Goal: Task Accomplishment & Management: Use online tool/utility

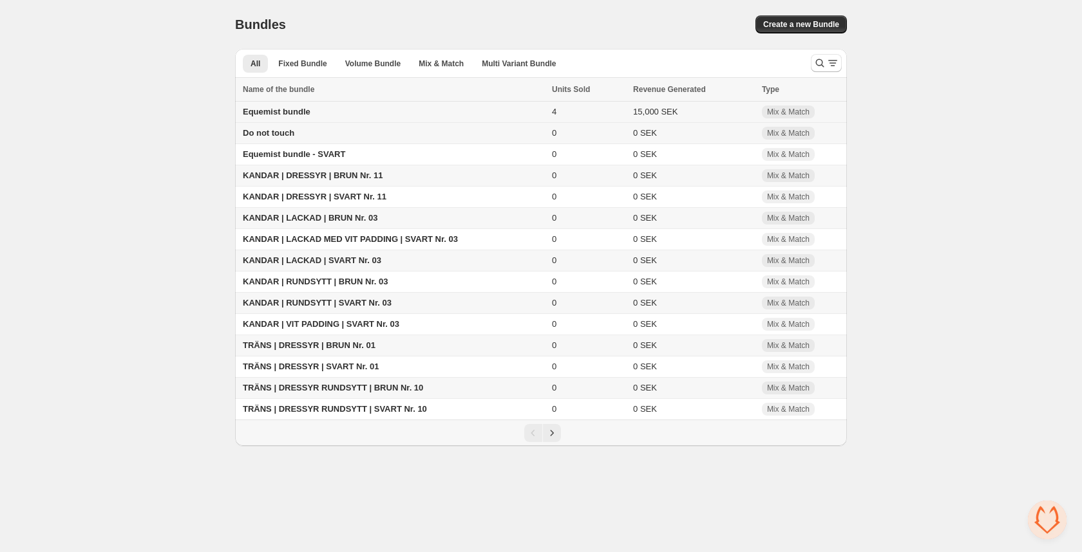
click at [303, 113] on span "Equemist bundle" at bounding box center [277, 112] width 68 height 10
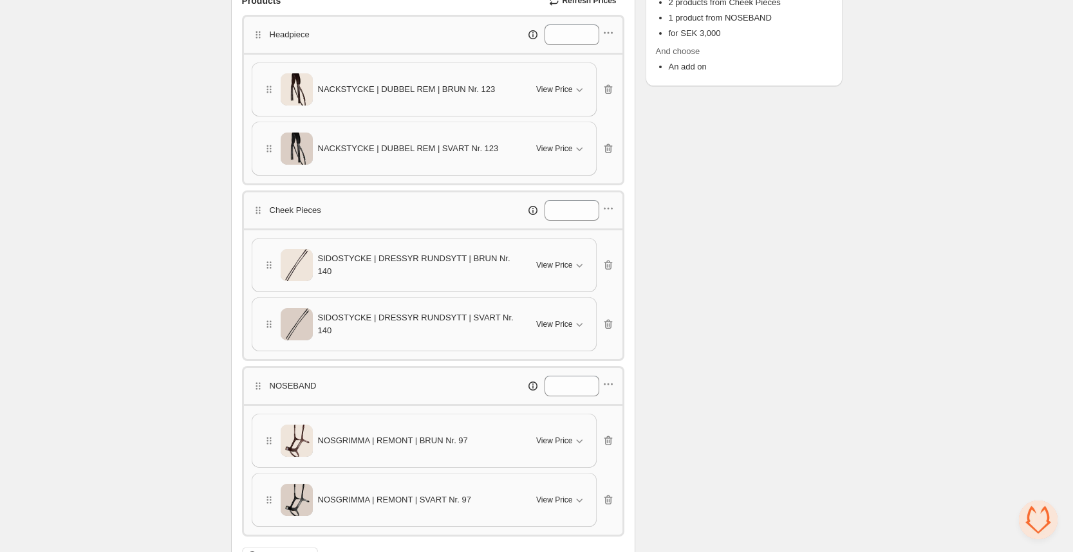
scroll to position [334, 0]
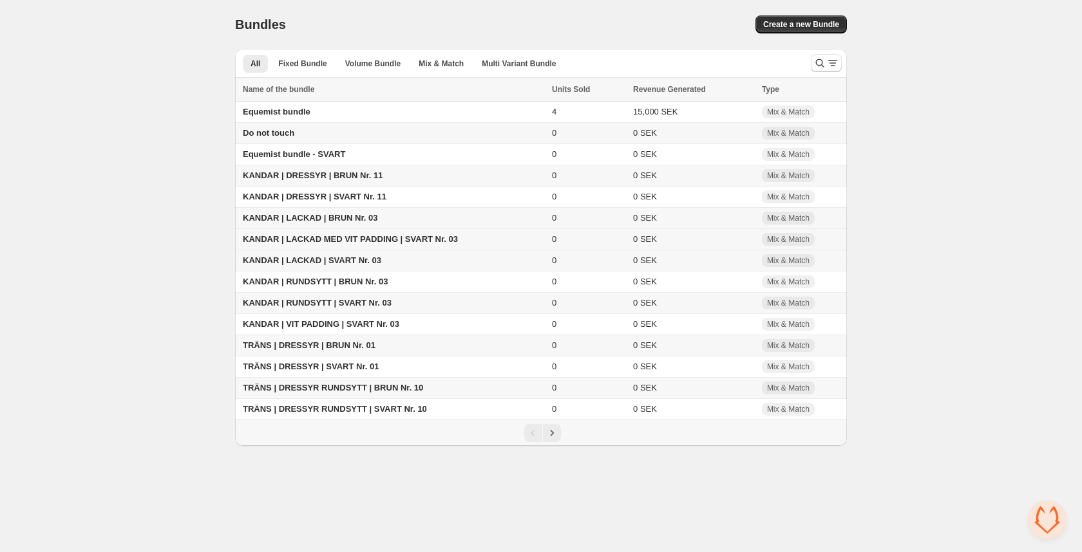
click at [252, 239] on span "KANDAR | LACKAD MED VIT PADDING | SVART Nr. 03" at bounding box center [350, 239] width 215 height 10
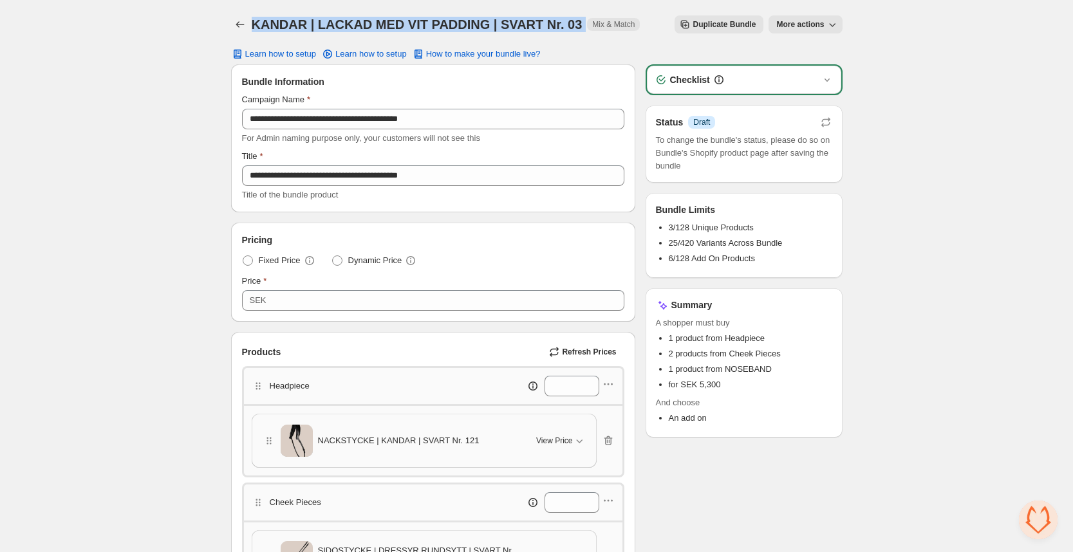
drag, startPoint x: 252, startPoint y: 24, endPoint x: 581, endPoint y: 34, distance: 329.2
click at [581, 34] on div "KANDAR | LACKAD MED VIT PADDING | SVART Nr. 03. This page is ready KANDAR | LAC…" at bounding box center [537, 24] width 612 height 49
copy h1 "KANDAR | LACKAD MED VIT PADDING | SVART Nr. 03"
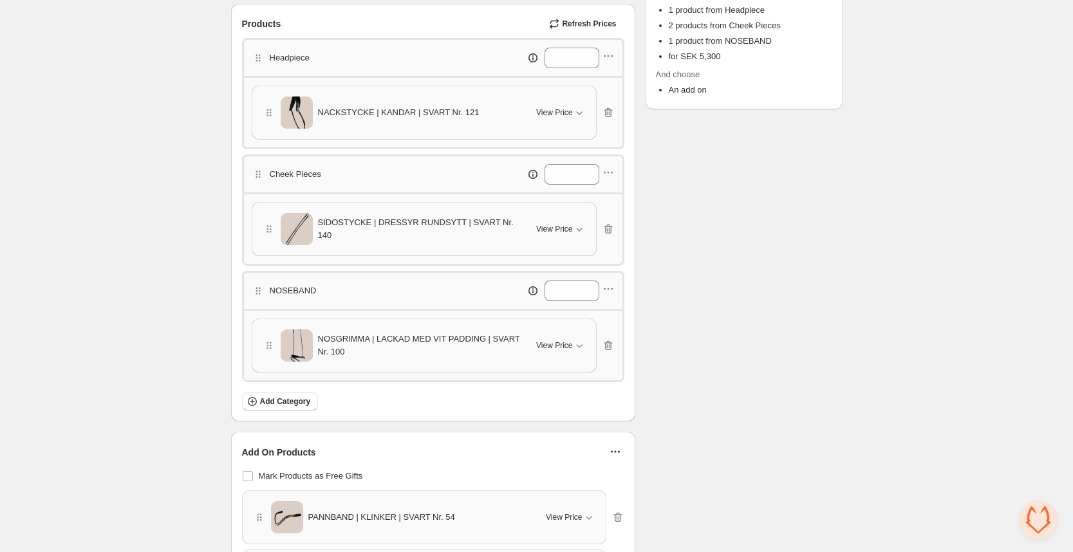
scroll to position [337, 0]
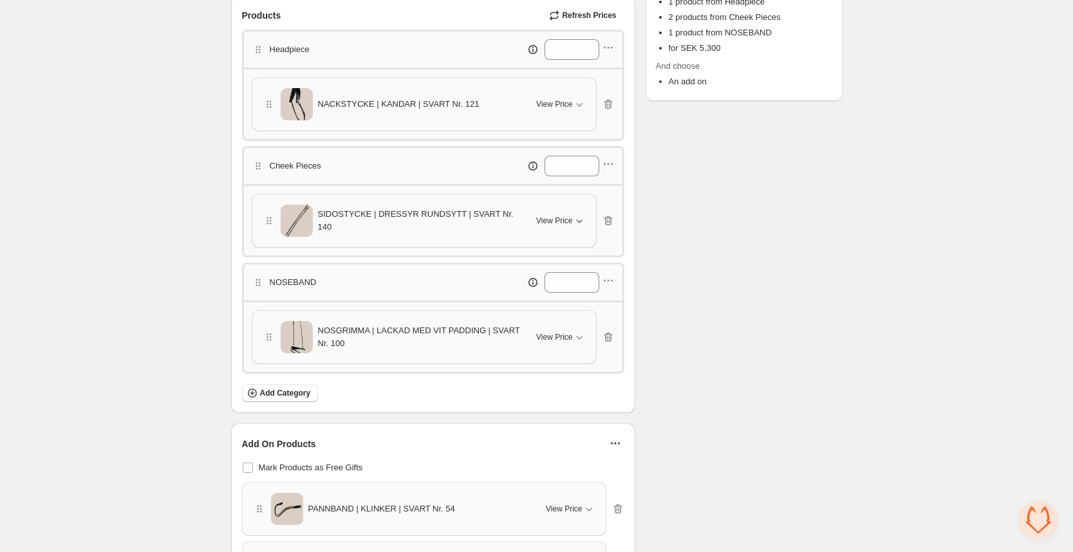
click at [561, 219] on span "View Price" at bounding box center [554, 221] width 36 height 10
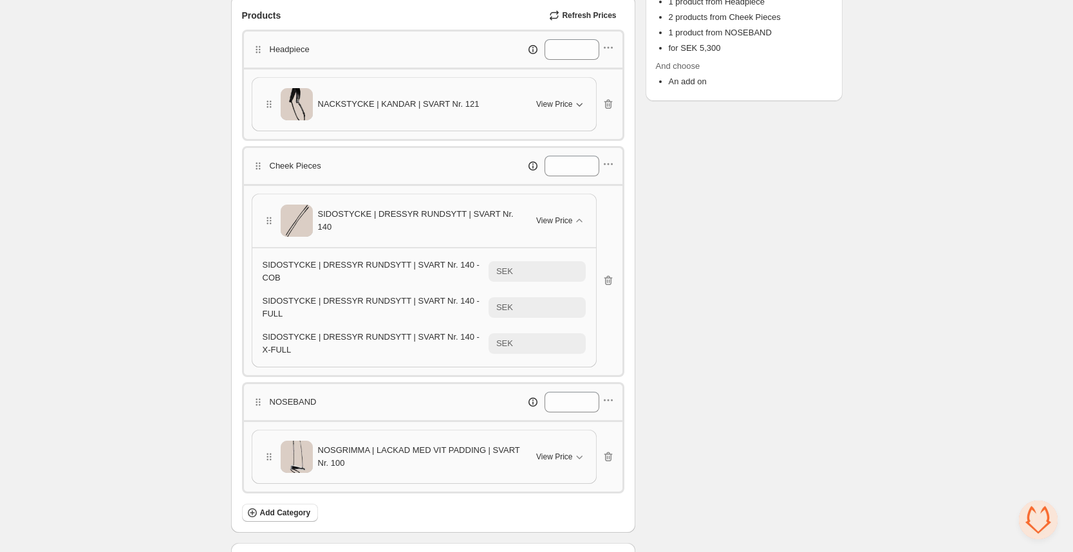
click at [562, 102] on span "View Price" at bounding box center [554, 104] width 36 height 10
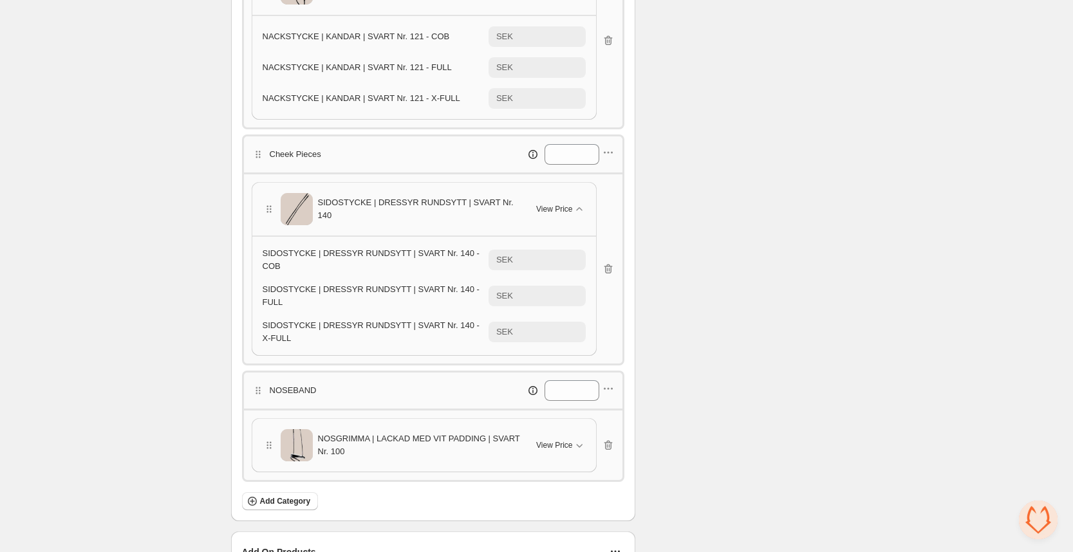
scroll to position [453, 0]
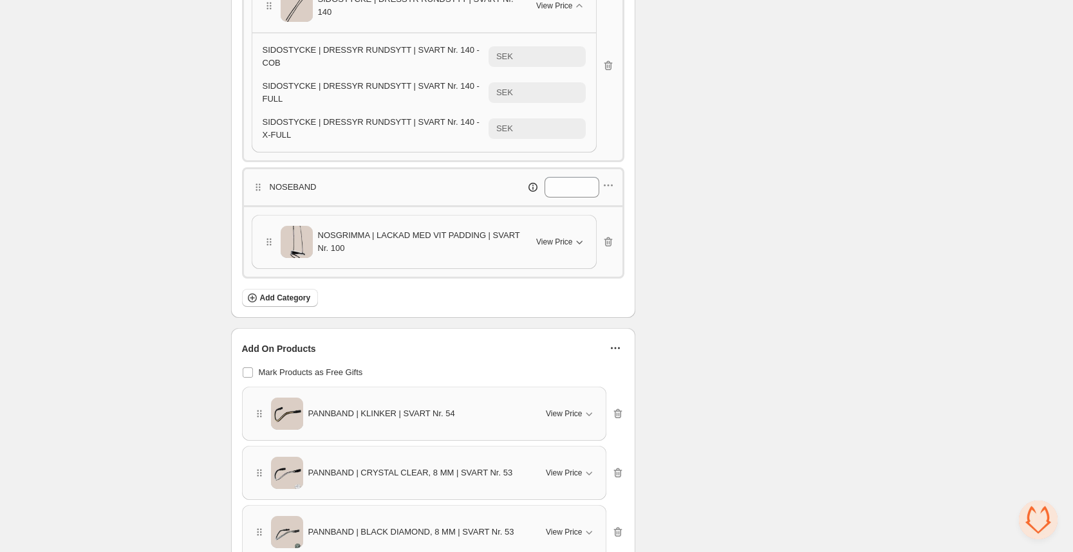
click at [574, 236] on icon "button" at bounding box center [579, 242] width 13 height 13
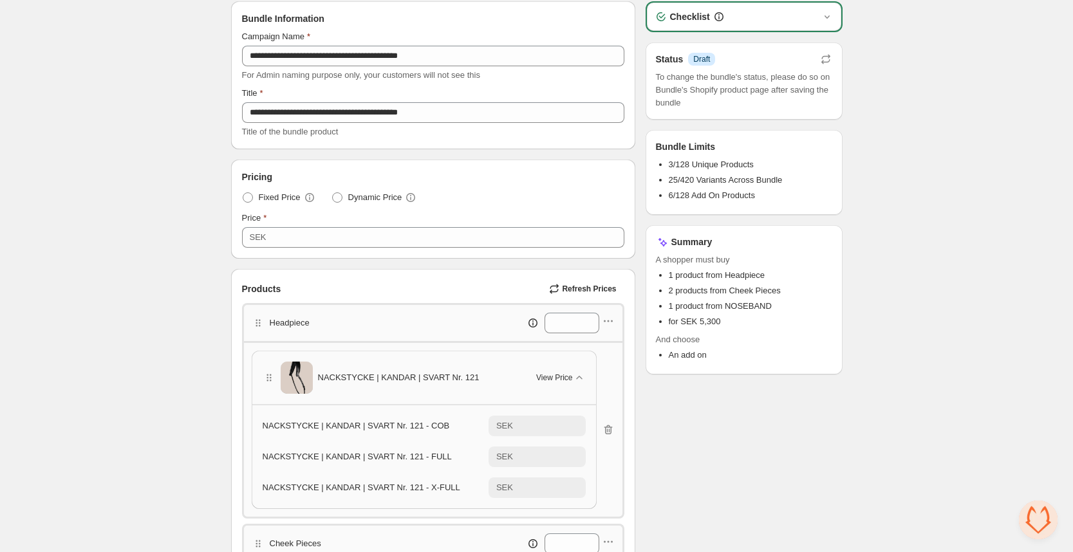
scroll to position [62, 0]
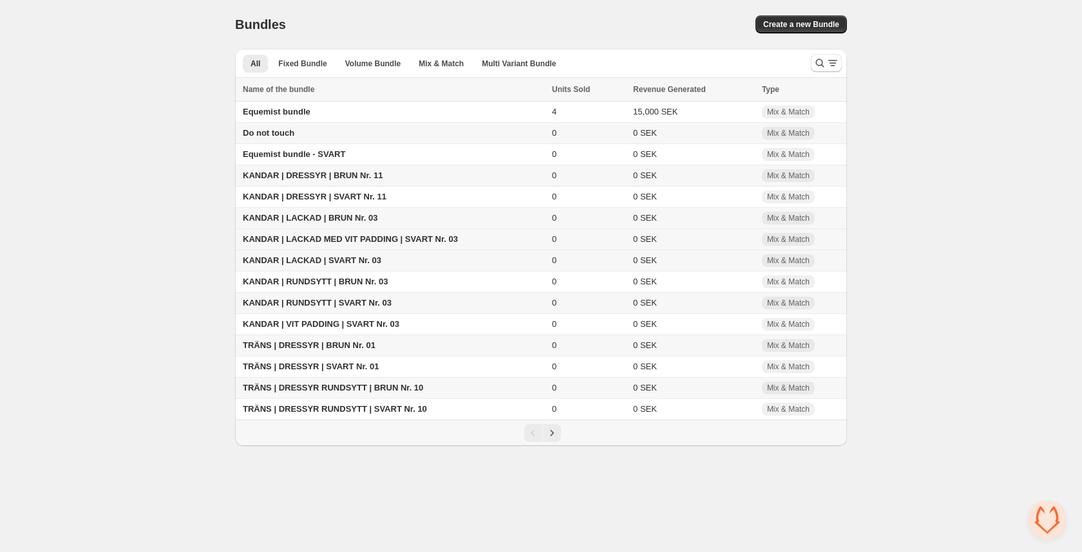
click at [310, 241] on span "KANDAR | LACKAD MED VIT PADDING | SVART Nr. 03" at bounding box center [350, 239] width 215 height 10
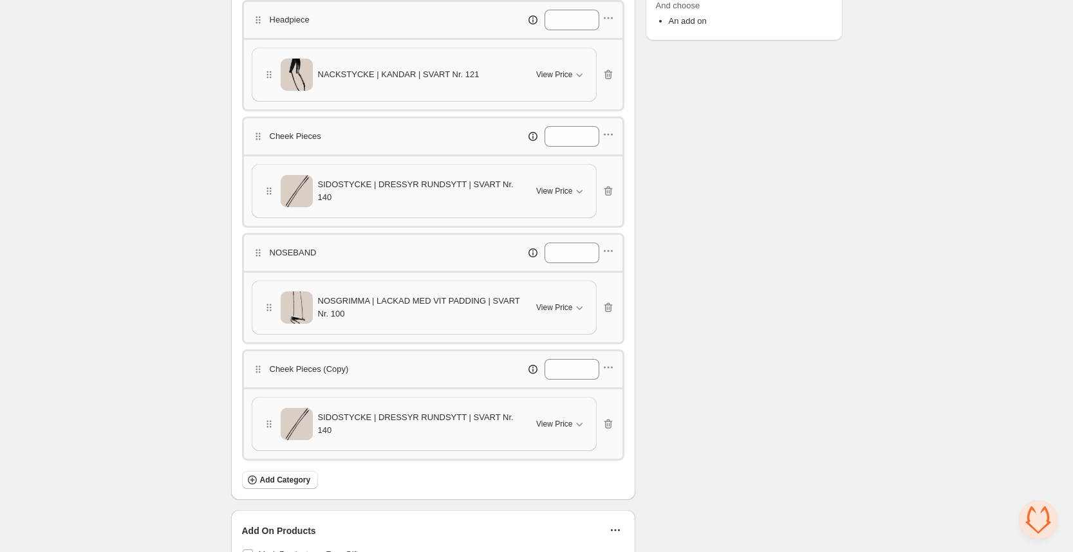
scroll to position [363, 0]
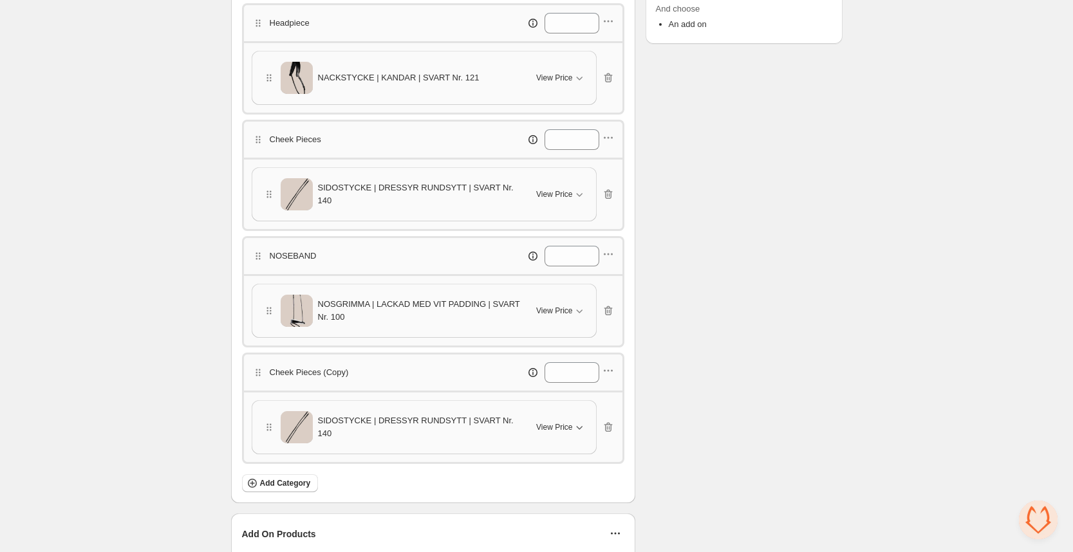
click at [536, 429] on button "View Price" at bounding box center [561, 427] width 64 height 21
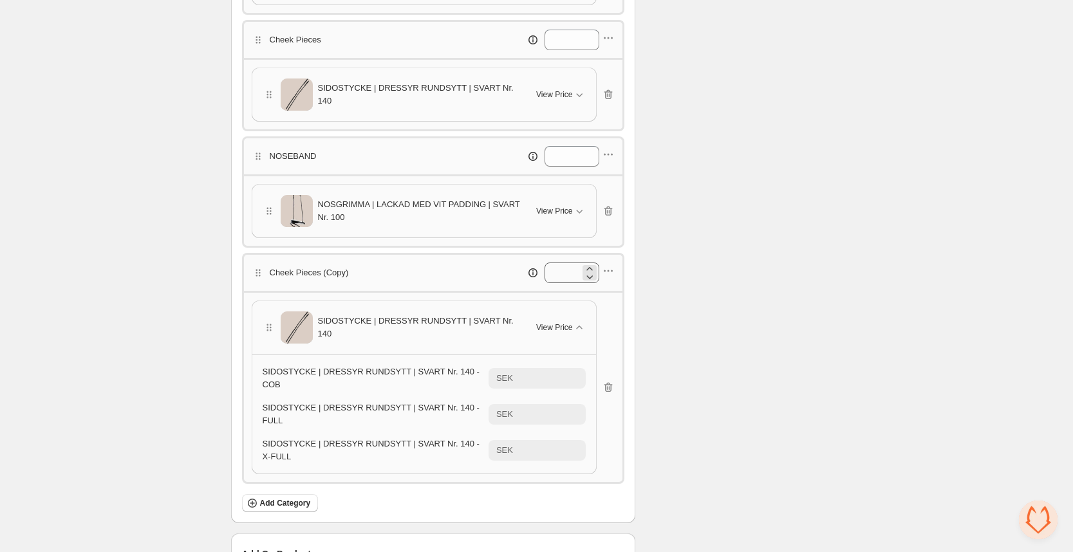
scroll to position [466, 0]
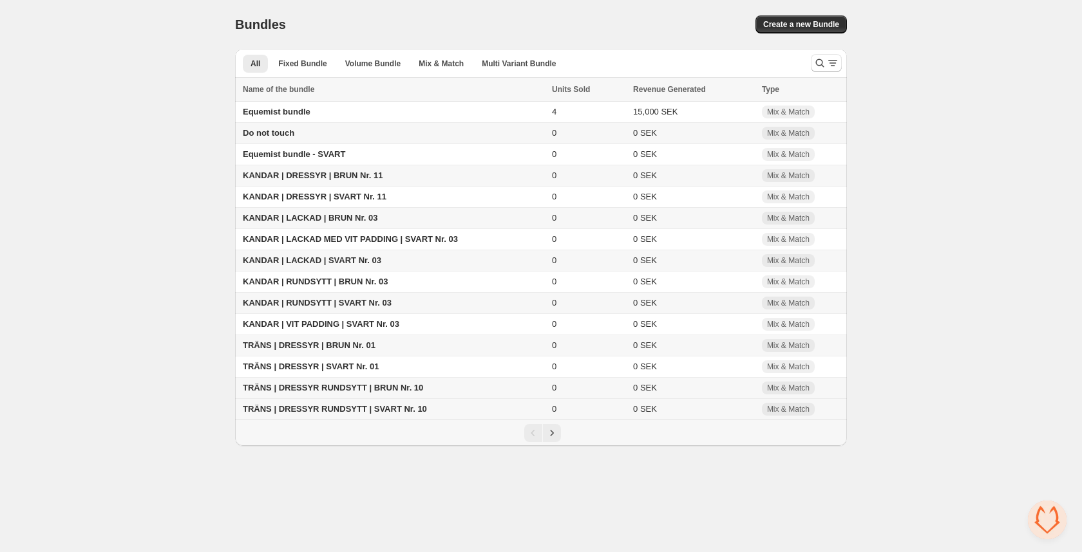
click at [355, 406] on span "TRÄNS | DRESSYR RUNDSYTT | SVART Nr. 10" at bounding box center [335, 409] width 184 height 10
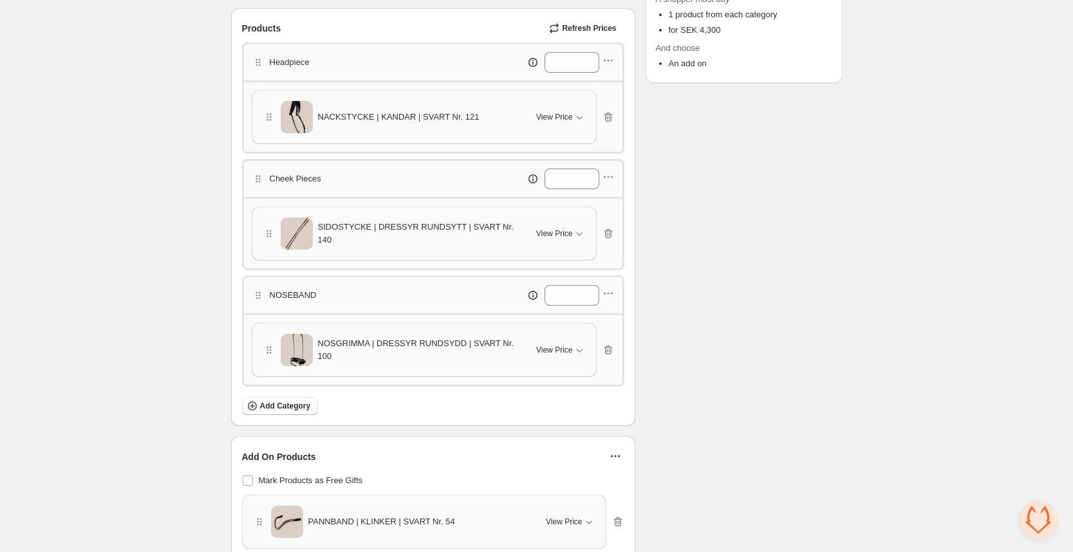
scroll to position [325, 0]
click at [563, 348] on span "View Price" at bounding box center [554, 349] width 36 height 10
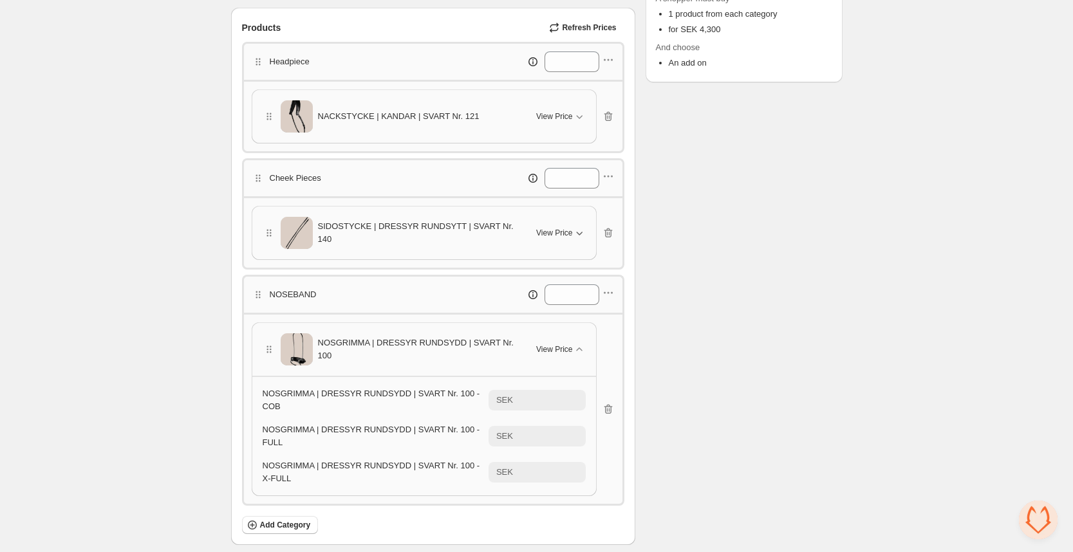
click at [566, 237] on span "View Price" at bounding box center [554, 233] width 36 height 10
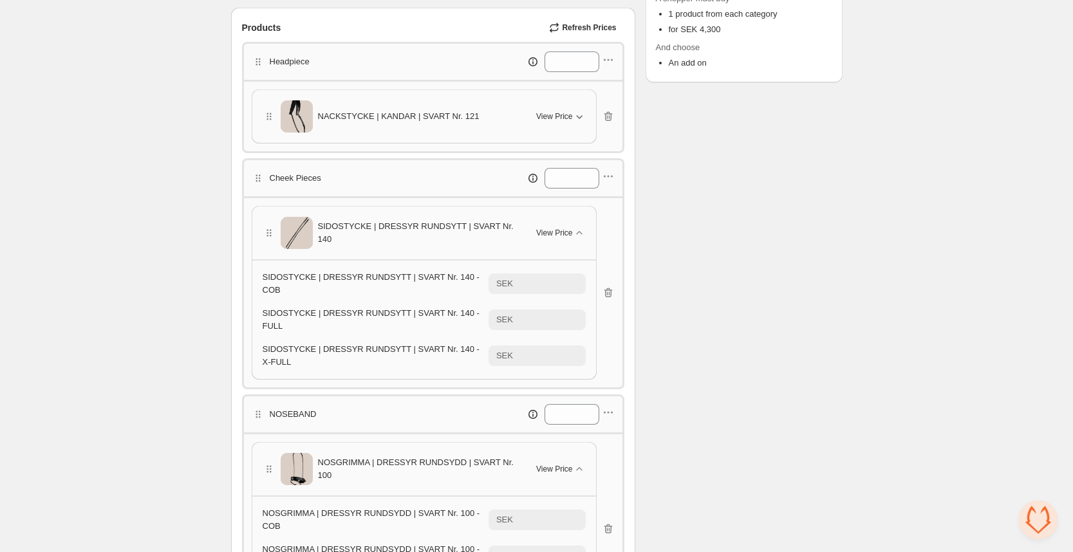
click at [573, 116] on icon "button" at bounding box center [579, 116] width 13 height 13
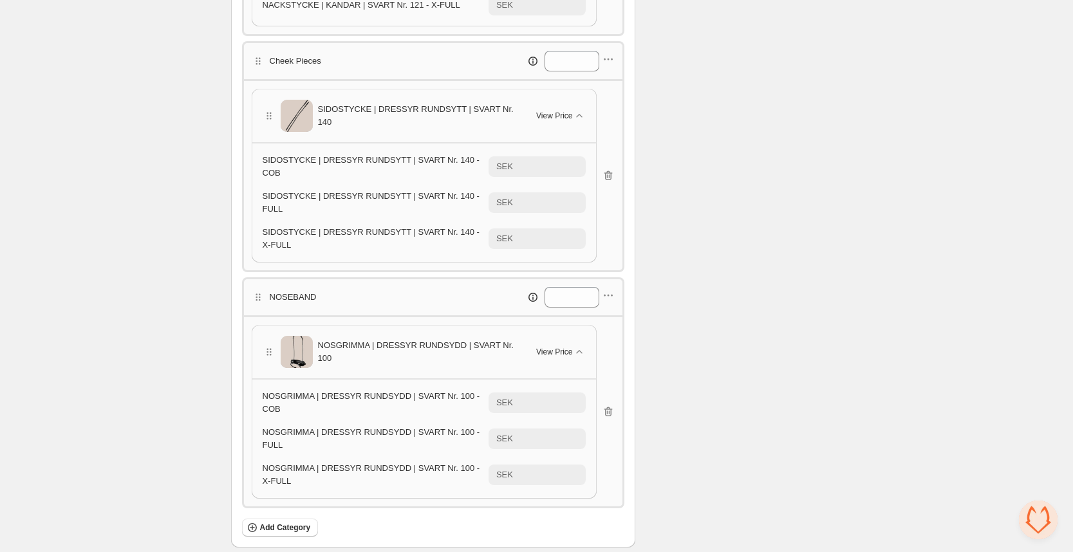
scroll to position [545, 0]
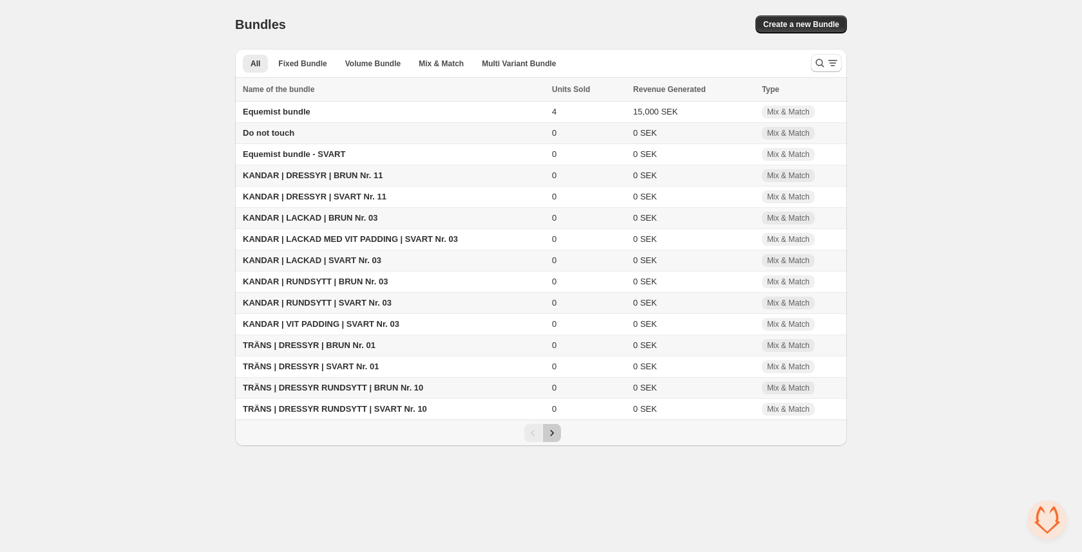
click at [556, 435] on icon "Next" at bounding box center [551, 433] width 13 height 13
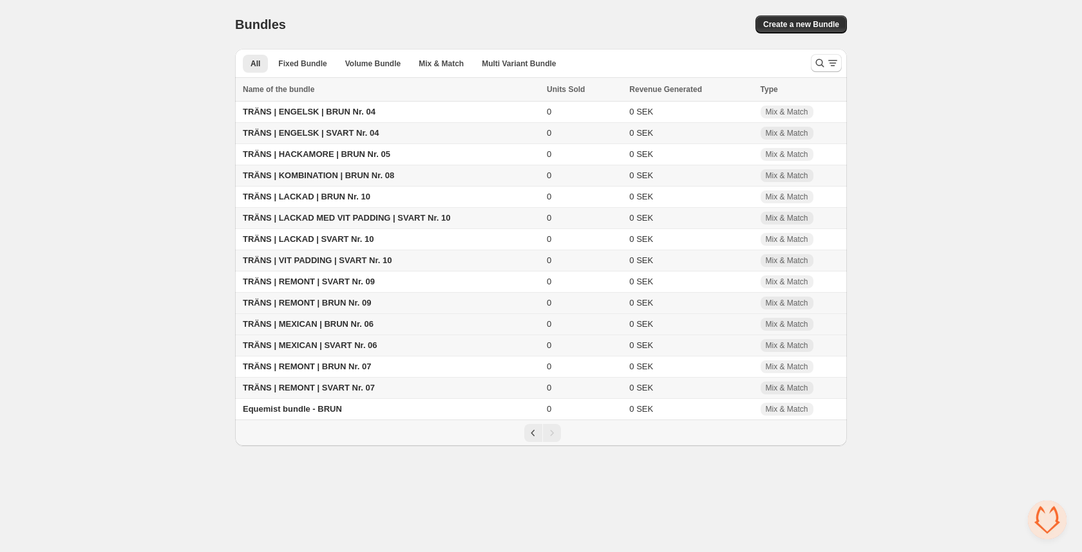
click at [305, 326] on span "TRÄNS | MEXICAN | BRUN Nr. 06" at bounding box center [308, 324] width 131 height 10
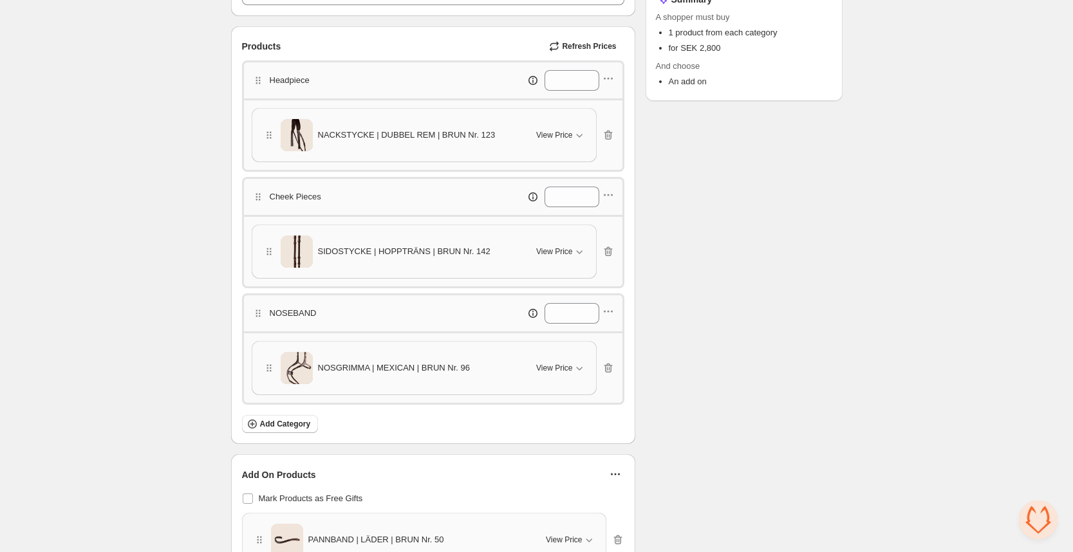
scroll to position [303, 0]
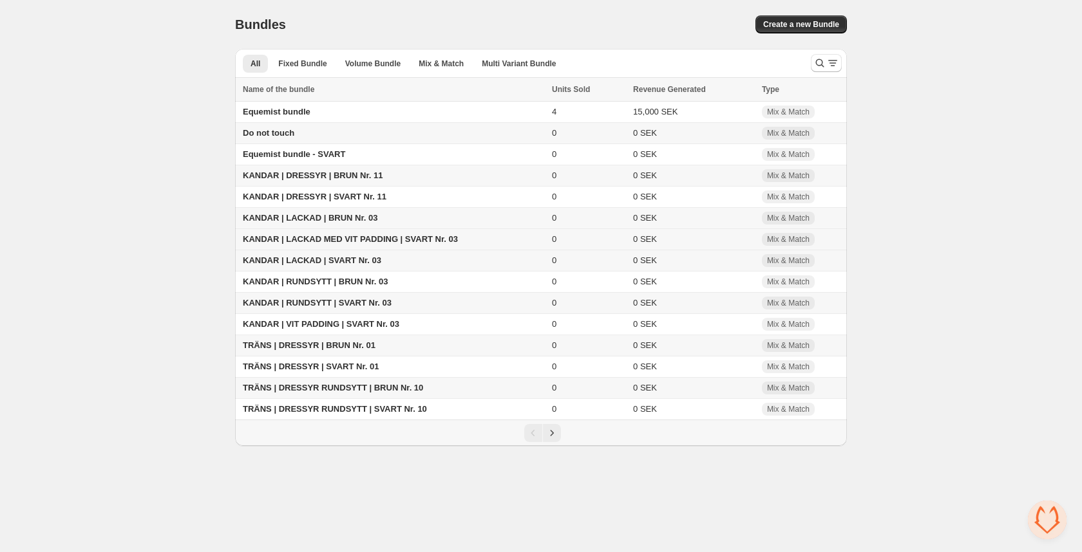
click at [354, 236] on span "KANDAR | LACKAD MED VIT PADDING | SVART Nr. 03" at bounding box center [350, 239] width 215 height 10
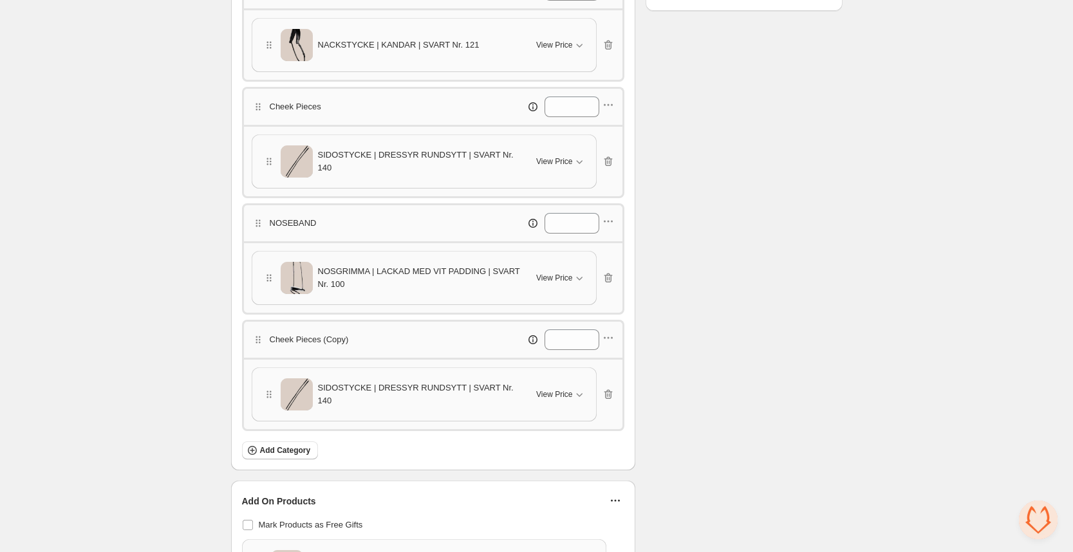
scroll to position [406, 0]
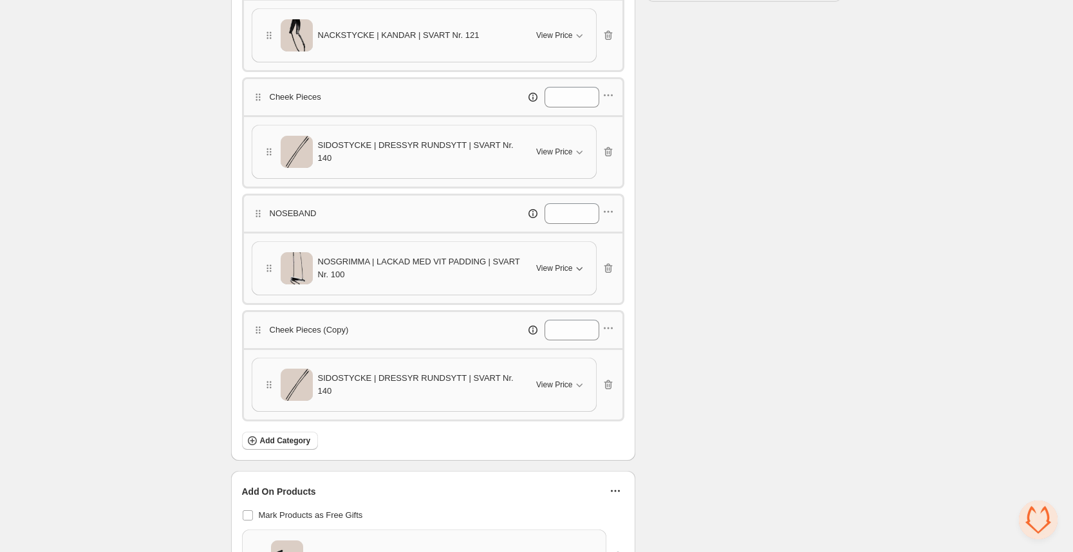
click at [542, 270] on span "View Price" at bounding box center [554, 268] width 36 height 10
